Goal: Task Accomplishment & Management: Use online tool/utility

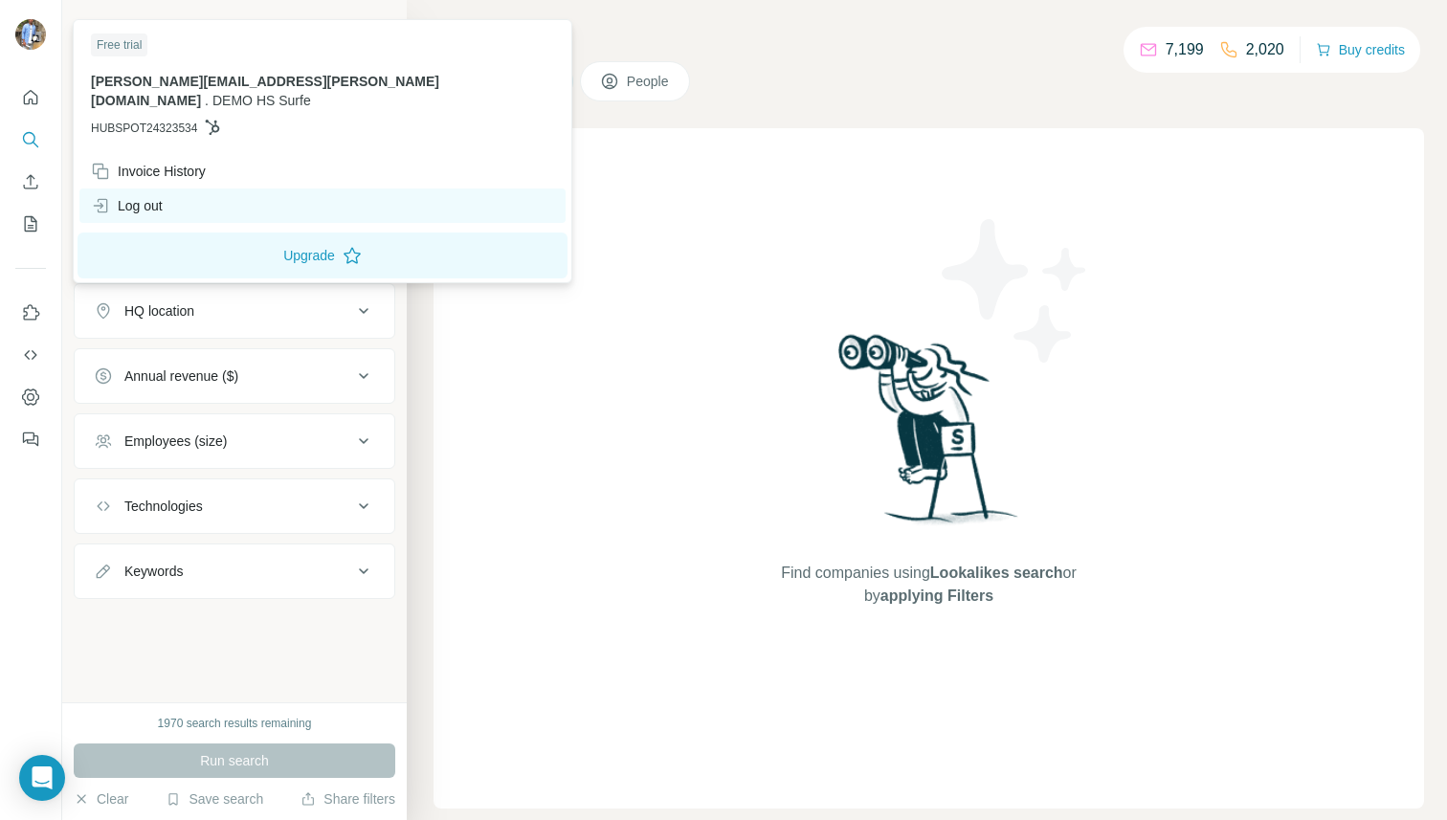
click at [147, 196] on div "Log out" at bounding box center [127, 205] width 72 height 19
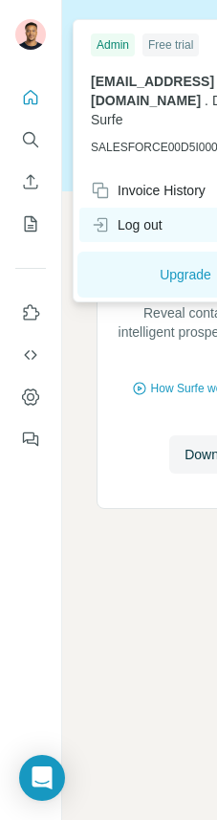
click at [123, 215] on div "Log out" at bounding box center [127, 224] width 72 height 19
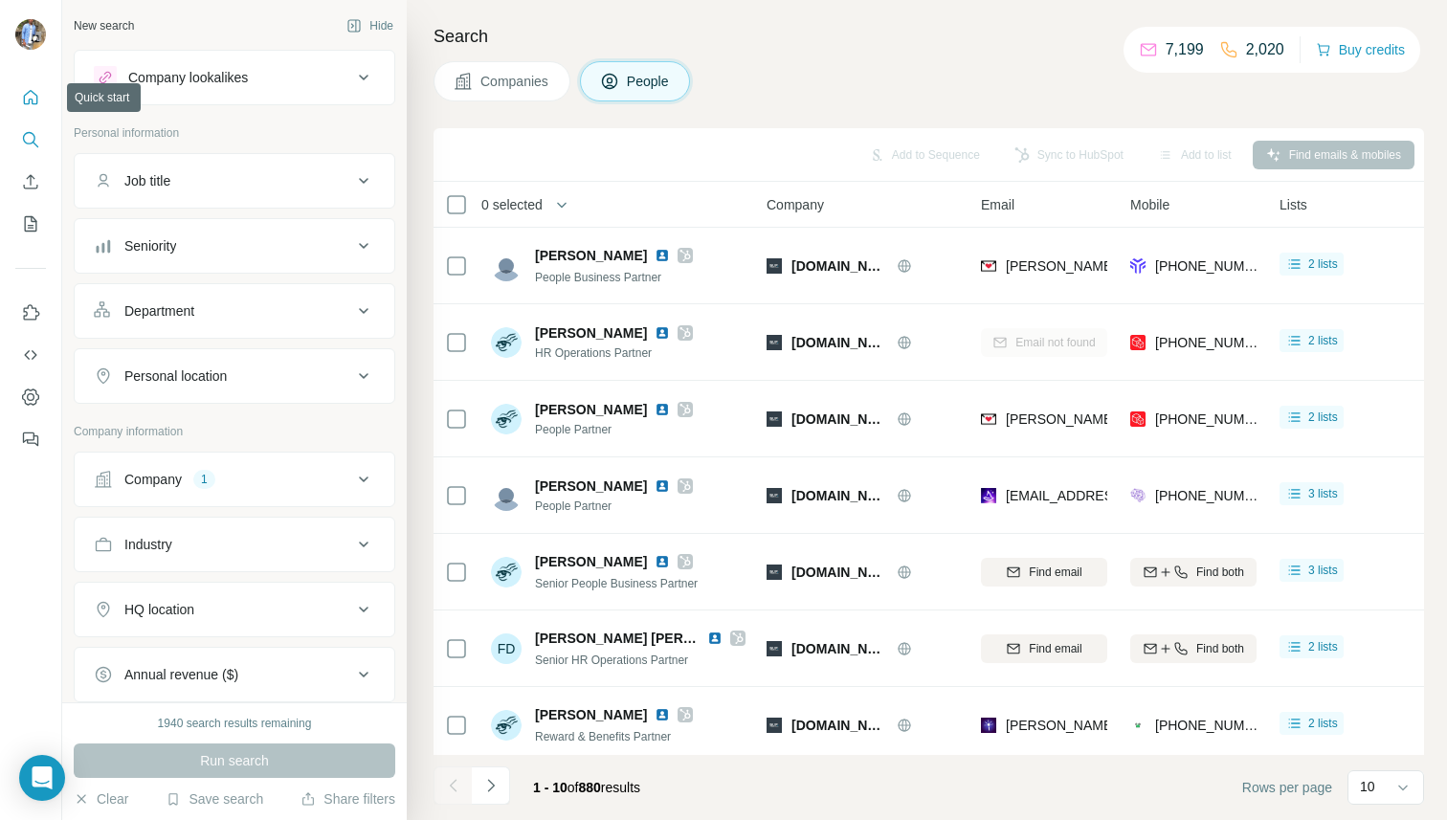
click at [34, 98] on icon "Quick start" at bounding box center [30, 97] width 19 height 19
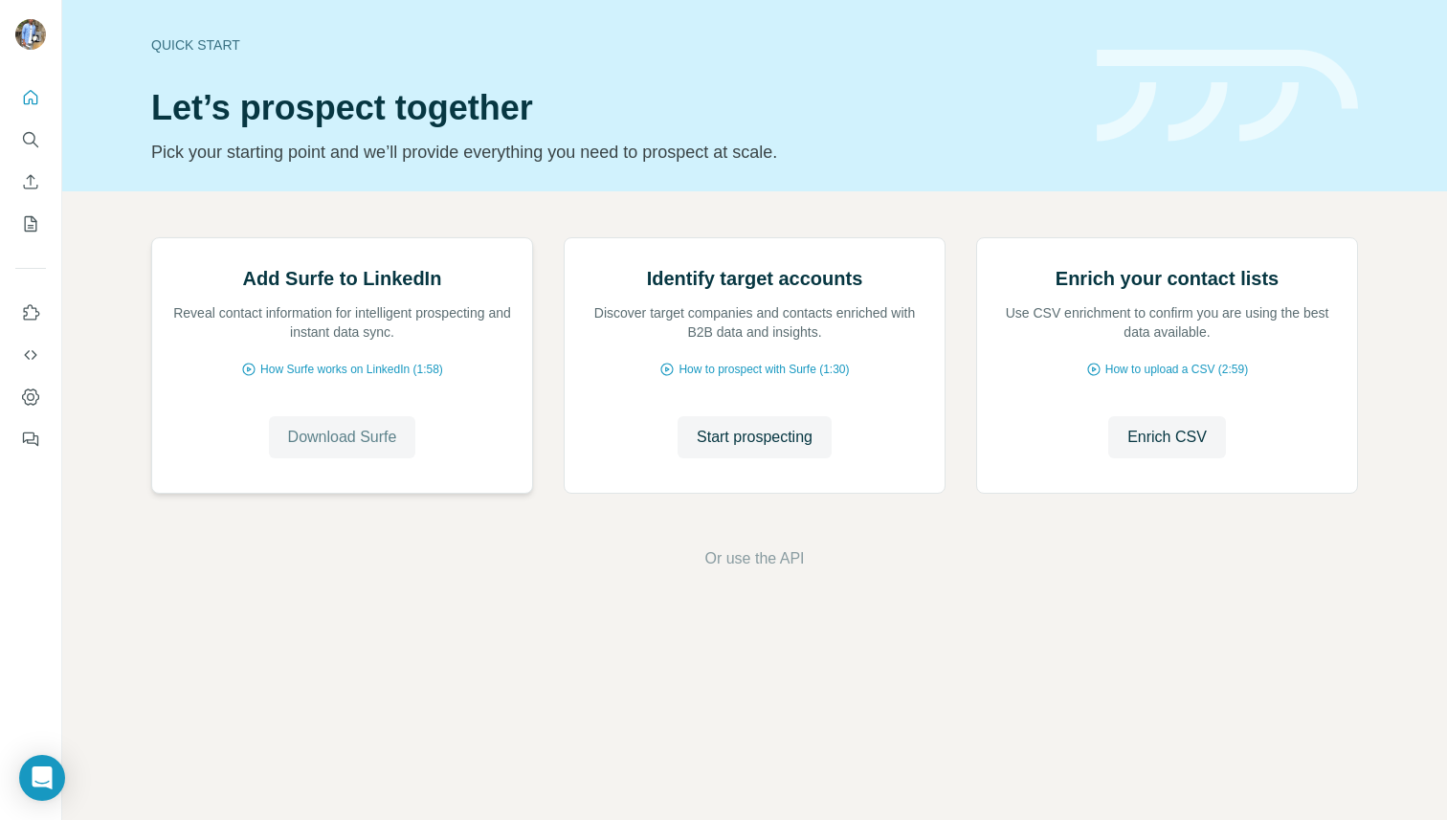
click at [362, 449] on span "Download Surfe" at bounding box center [342, 437] width 109 height 23
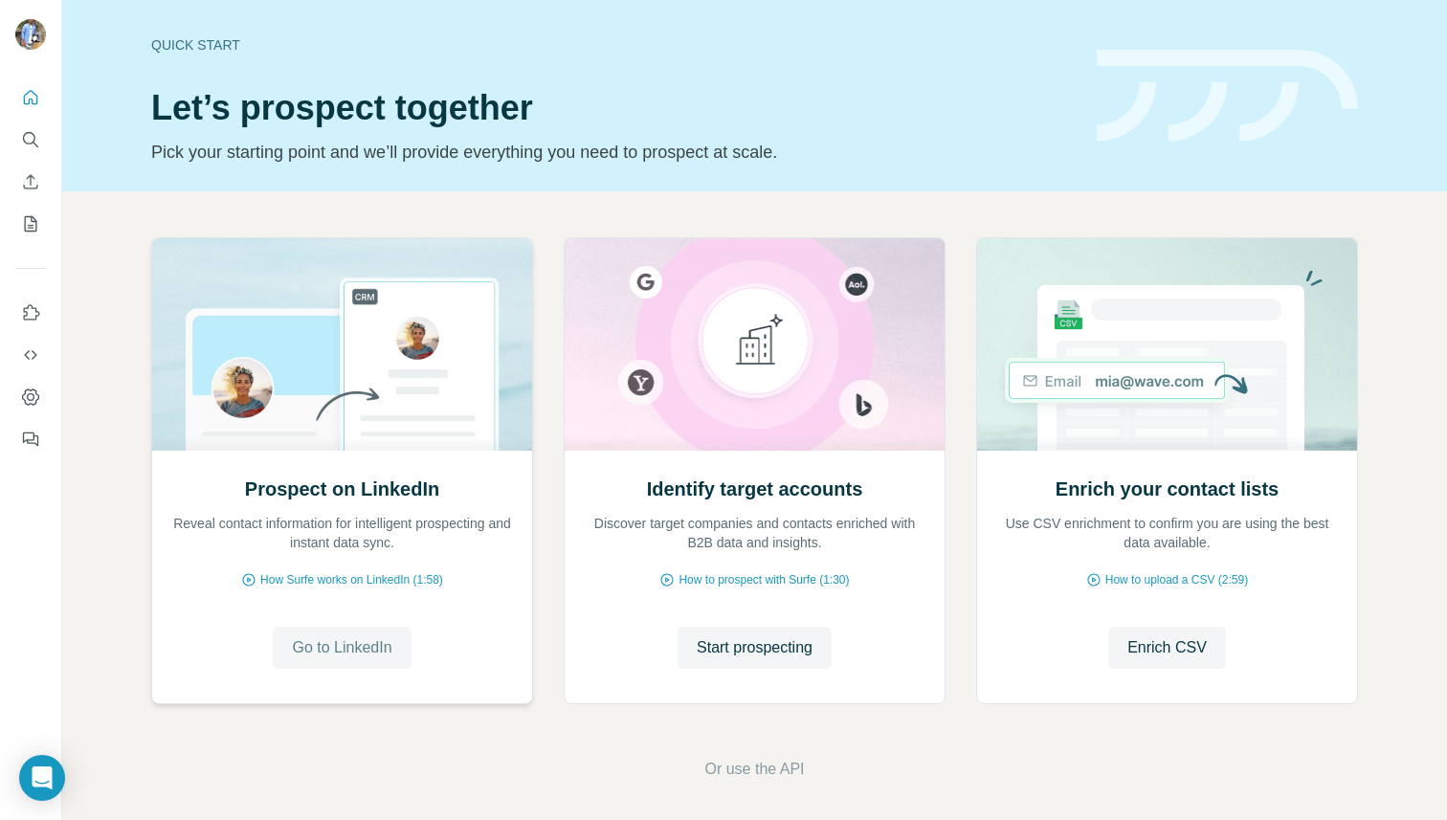
click at [340, 650] on span "Go to LinkedIn" at bounding box center [342, 648] width 100 height 23
click at [28, 229] on icon "My lists" at bounding box center [30, 223] width 19 height 19
